Goal: Task Accomplishment & Management: Manage account settings

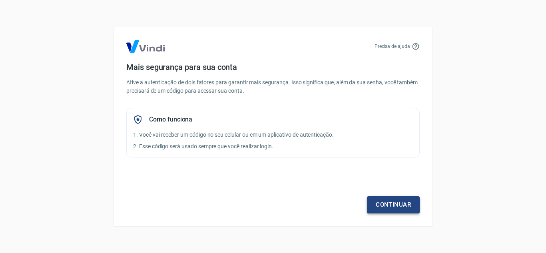
click at [385, 206] on link "Continuar" at bounding box center [393, 204] width 53 height 17
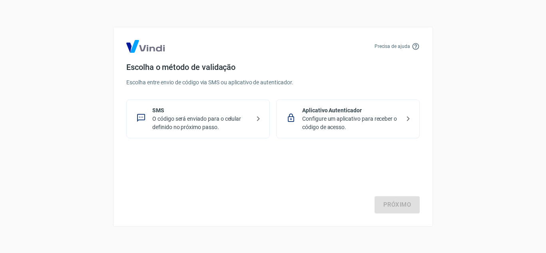
click at [242, 118] on p "O código será enviado para o celular definido no próximo passo." at bounding box center [201, 123] width 98 height 17
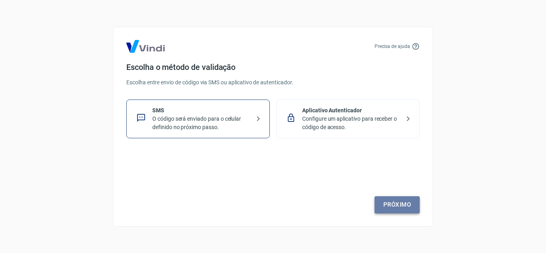
click at [406, 205] on link "Próximo" at bounding box center [397, 204] width 45 height 17
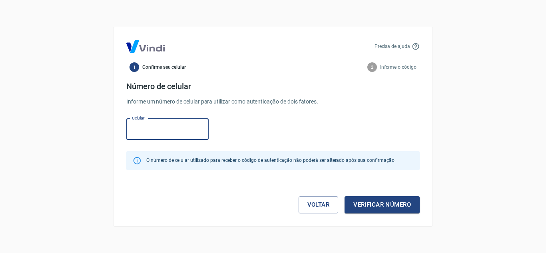
click at [180, 135] on input "Celular" at bounding box center [167, 129] width 82 height 21
type input "[PHONE_NUMBER]"
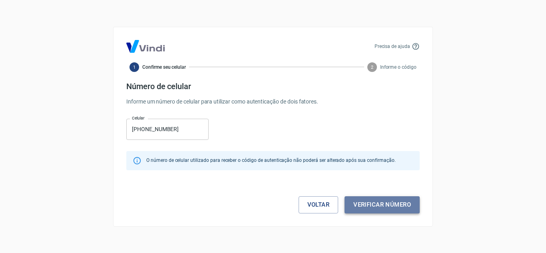
click at [383, 209] on button "Verificar número" at bounding box center [382, 204] width 75 height 17
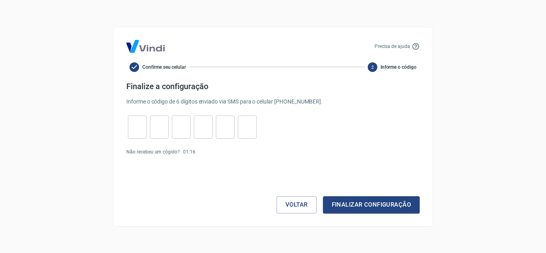
click at [136, 121] on input "tel" at bounding box center [137, 126] width 19 height 17
type input "6"
type input "2"
type input "1"
type input "2"
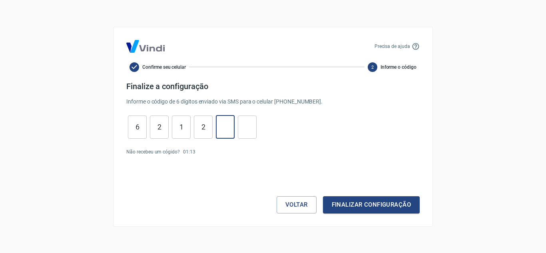
type input "2"
type input "3"
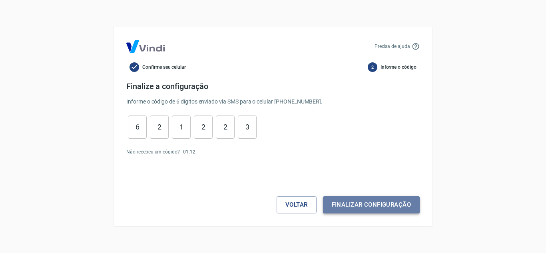
click at [360, 205] on button "Finalizar configuração" at bounding box center [371, 204] width 97 height 17
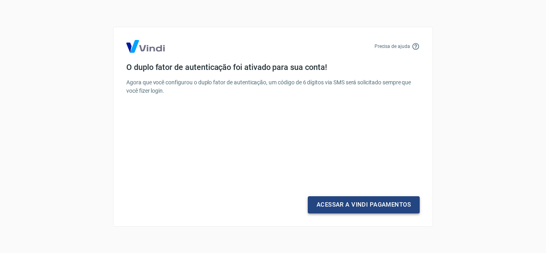
click at [327, 206] on link "Acessar a Vindi Pagamentos" at bounding box center [364, 204] width 112 height 17
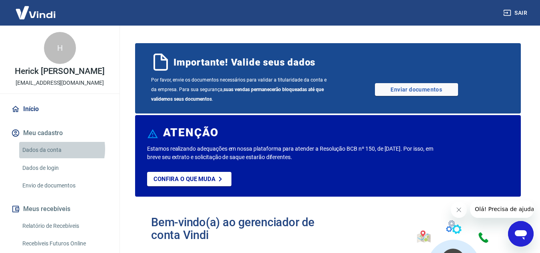
click at [52, 158] on link "Dados da conta" at bounding box center [64, 150] width 91 height 16
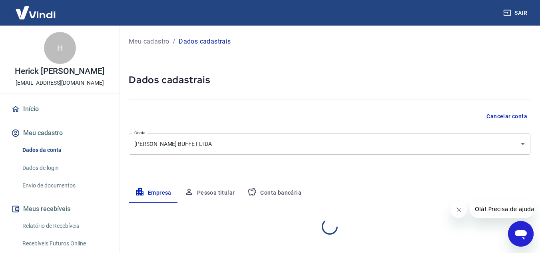
select select "GO"
select select "business"
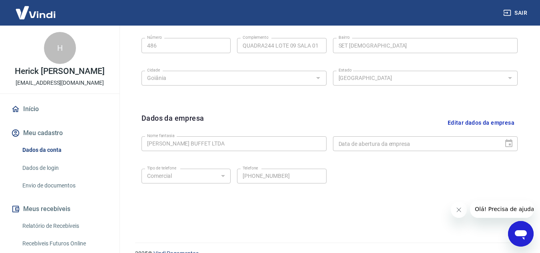
scroll to position [324, 0]
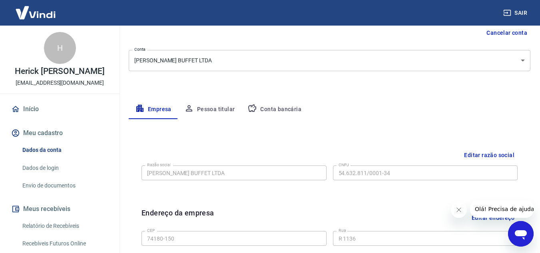
click at [199, 112] on button "Pessoa titular" at bounding box center [210, 109] width 64 height 19
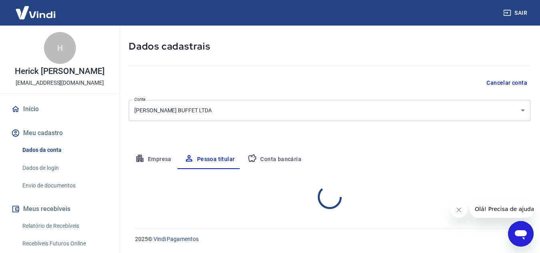
scroll to position [67, 0]
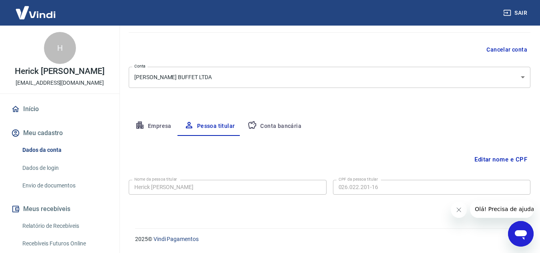
click at [284, 125] on button "Conta bancária" at bounding box center [274, 126] width 67 height 19
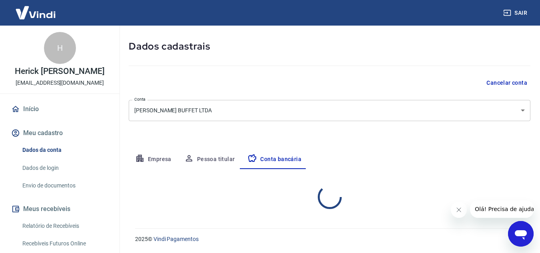
select select "1"
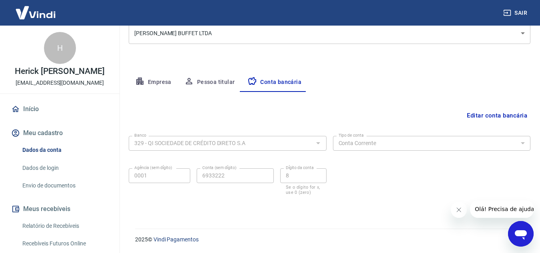
scroll to position [111, 0]
